Goal: Task Accomplishment & Management: Use online tool/utility

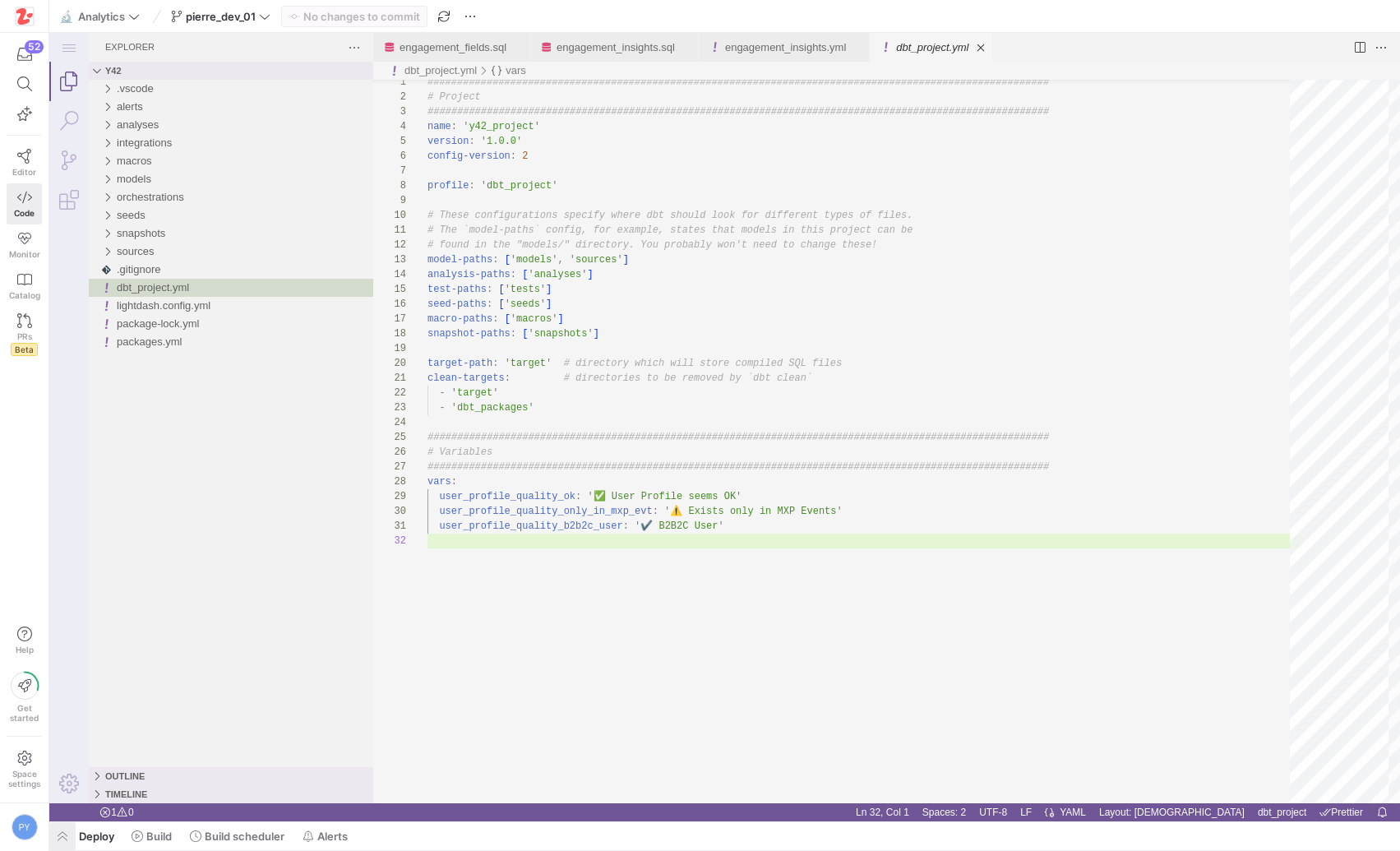
scroll to position [15, 0]
click at [57, 836] on span "button" at bounding box center [62, 836] width 26 height 28
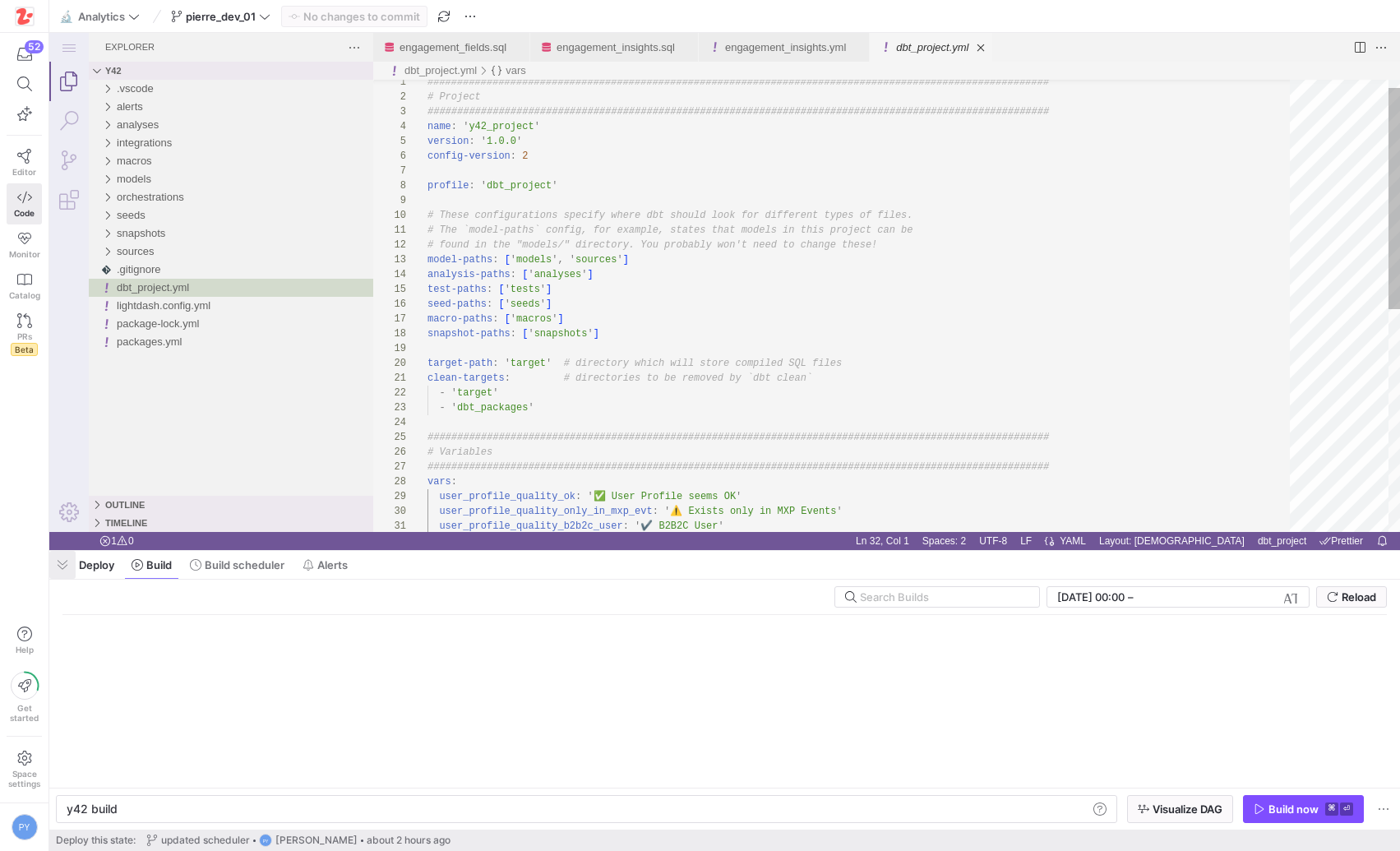
scroll to position [0, 49]
